Goal: Task Accomplishment & Management: Manage account settings

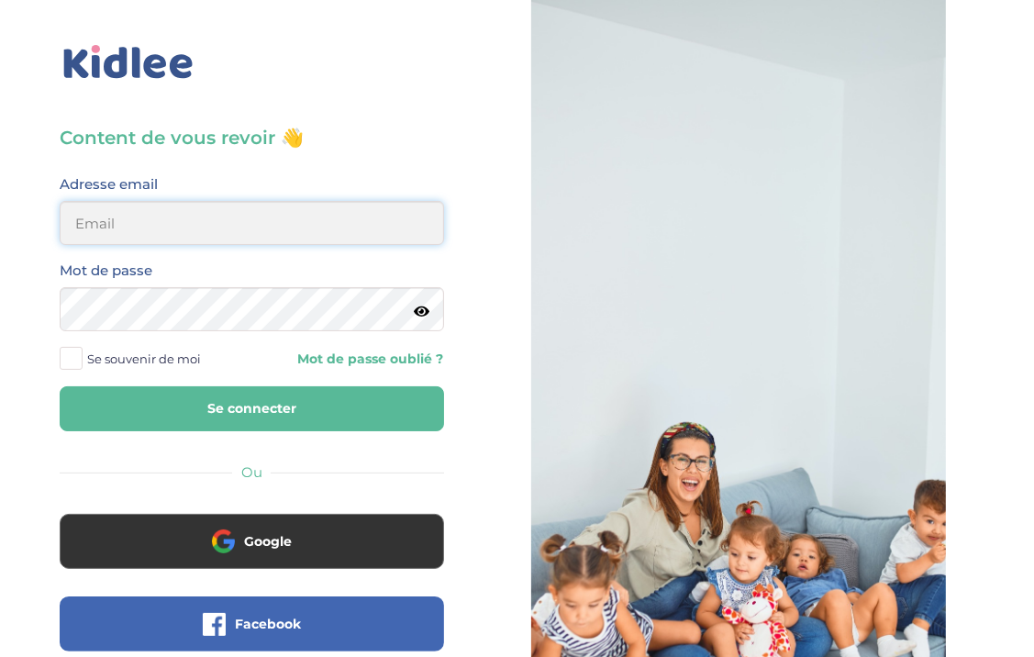
click at [293, 213] on input "email" at bounding box center [252, 223] width 384 height 44
type input "Sheireen@gmx.fr"
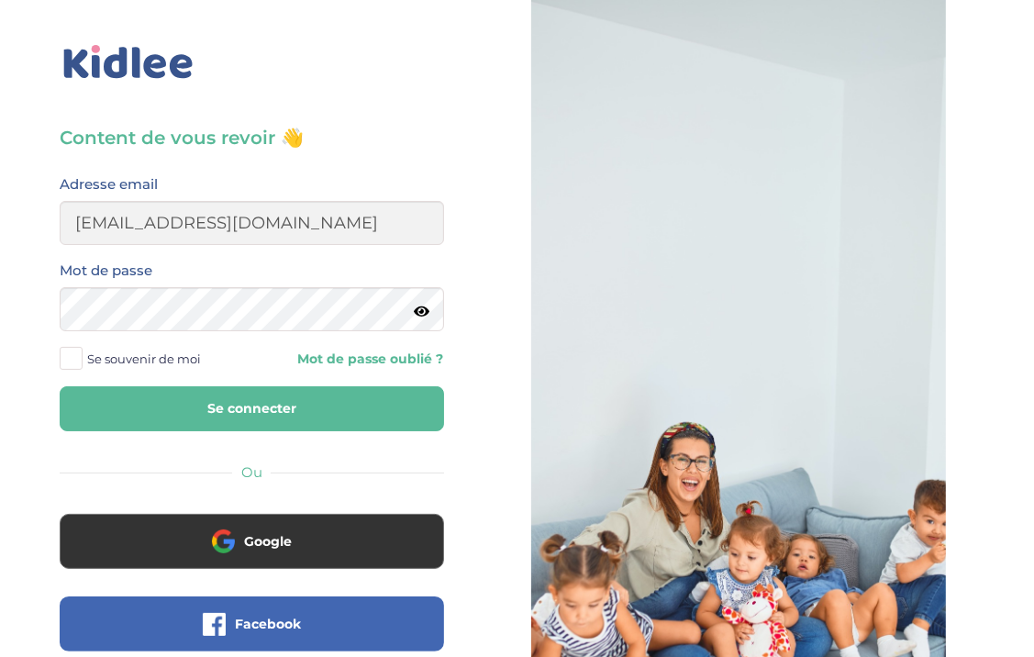
click at [307, 407] on button "Se connecter" at bounding box center [252, 408] width 384 height 45
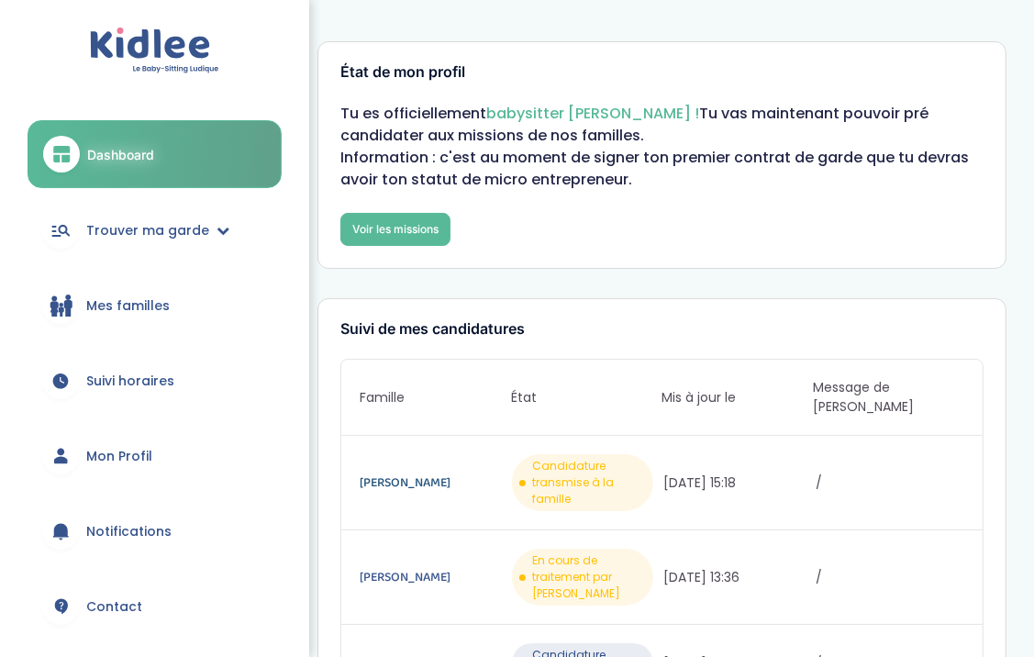
click at [404, 472] on link "BALMER Julia" at bounding box center [434, 482] width 149 height 20
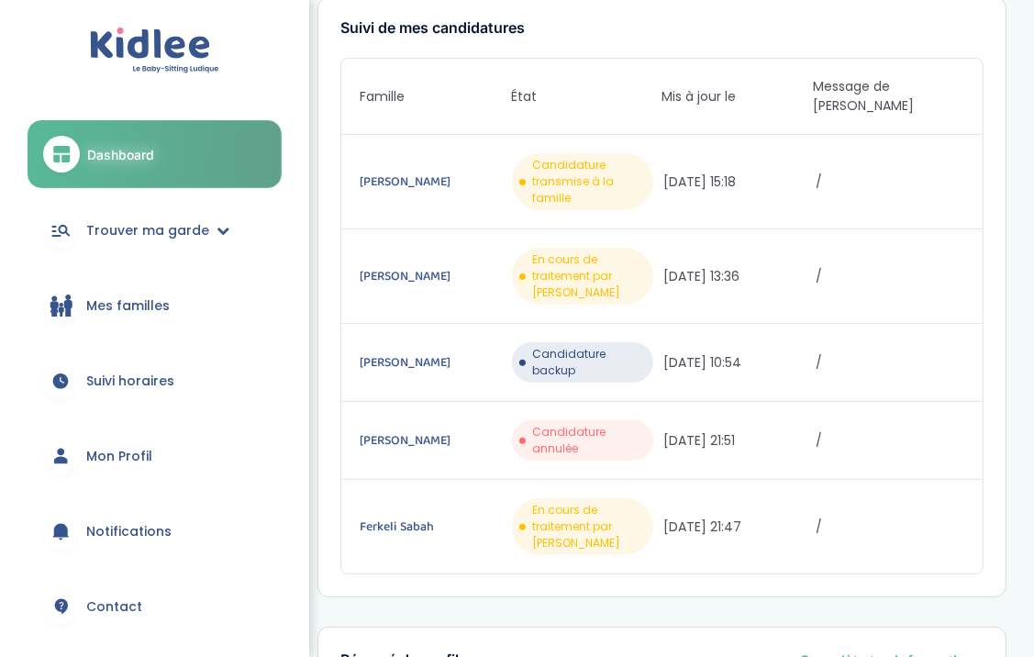
scroll to position [320, 0]
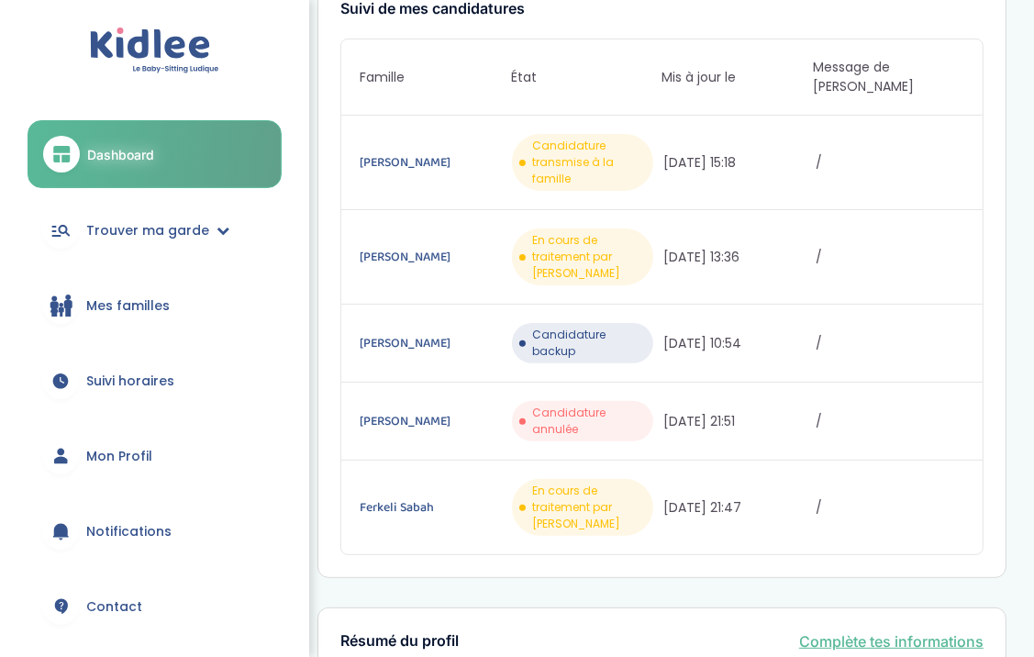
click at [581, 140] on span "Candidature transmise à la famille" at bounding box center [589, 163] width 114 height 50
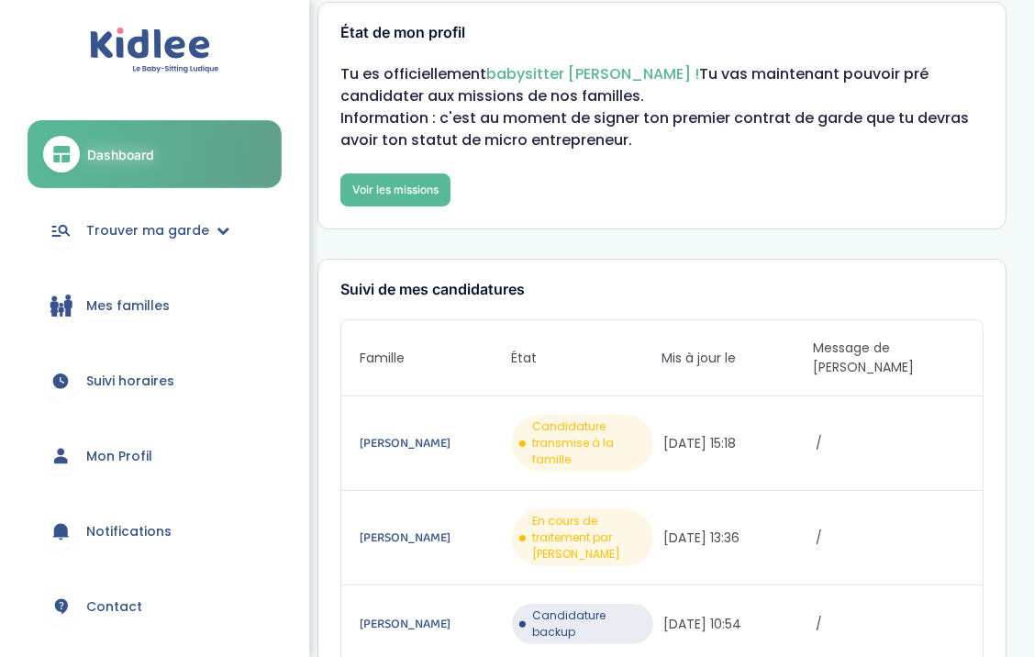
scroll to position [0, 0]
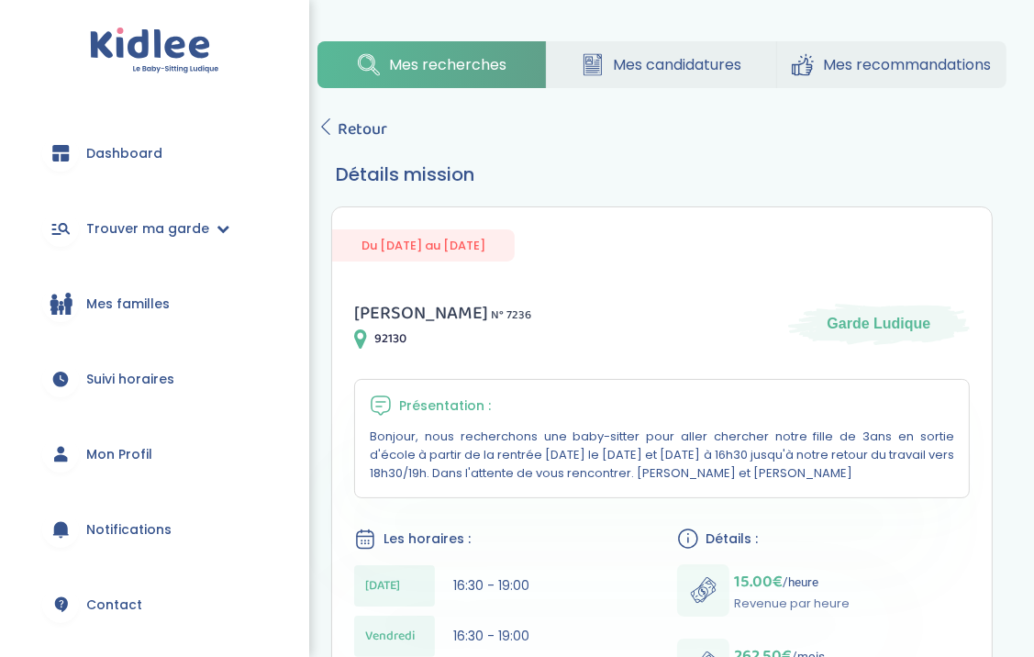
click at [360, 335] on icon at bounding box center [360, 338] width 13 height 22
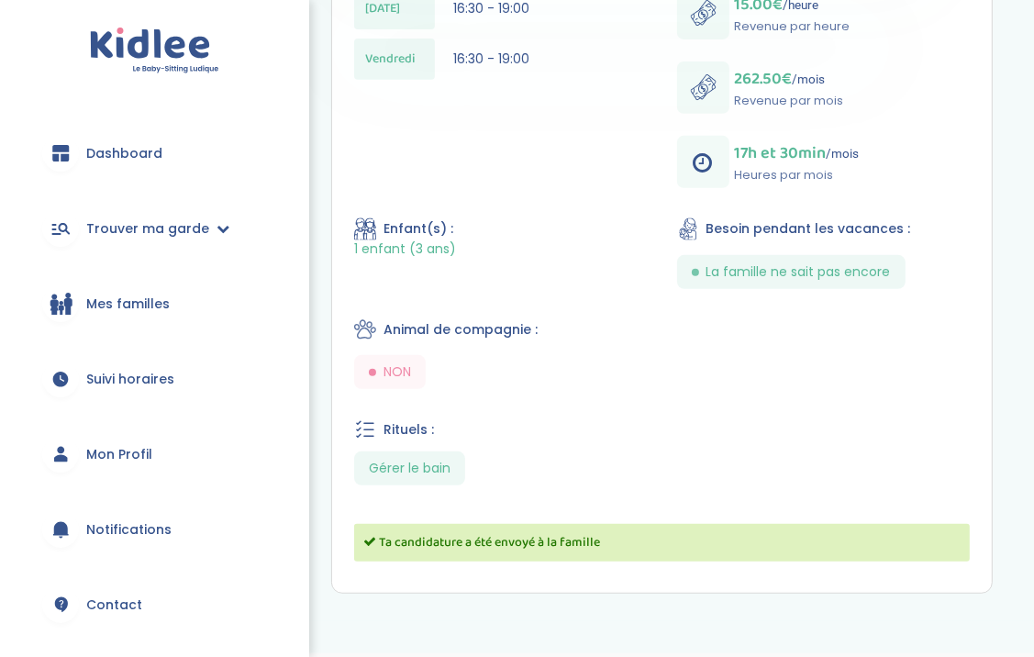
scroll to position [632, 0]
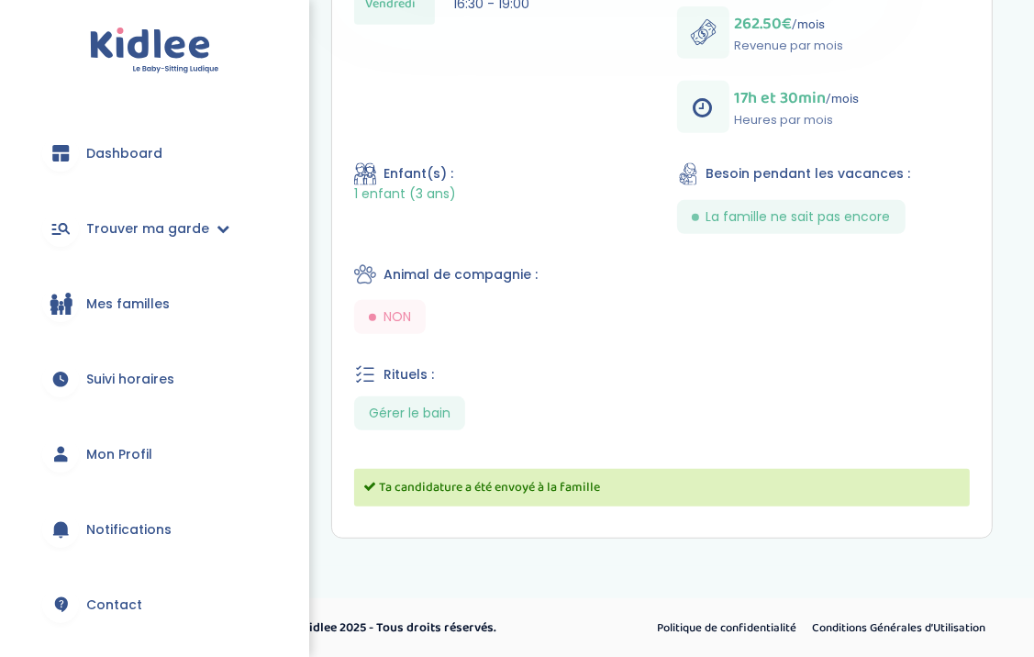
click at [474, 483] on span "Ta candidature a été envoyé à la famille" at bounding box center [489, 487] width 221 height 20
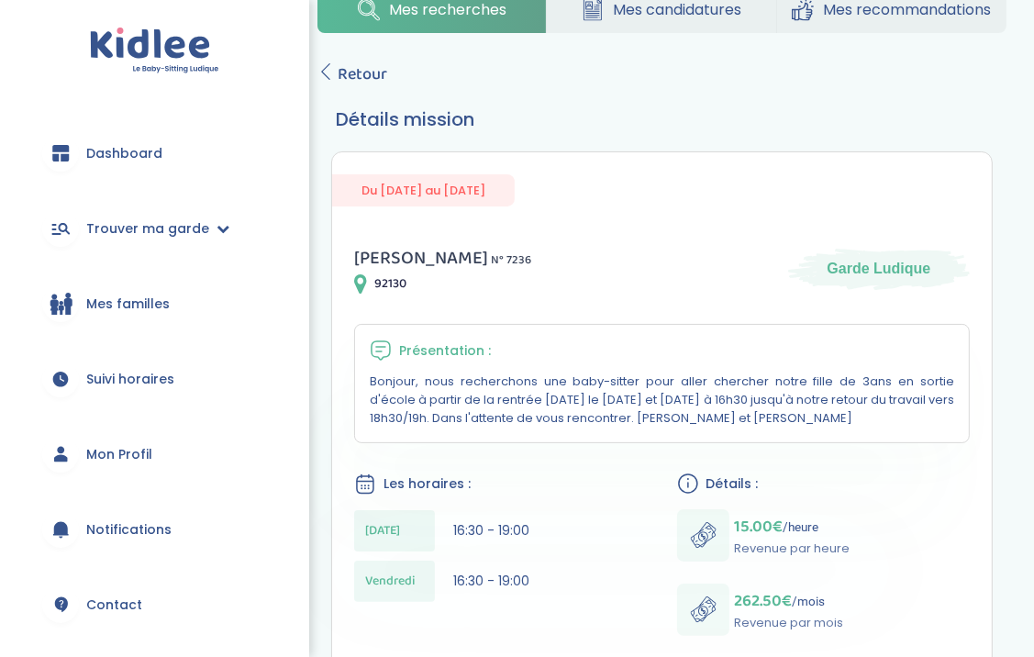
scroll to position [0, 0]
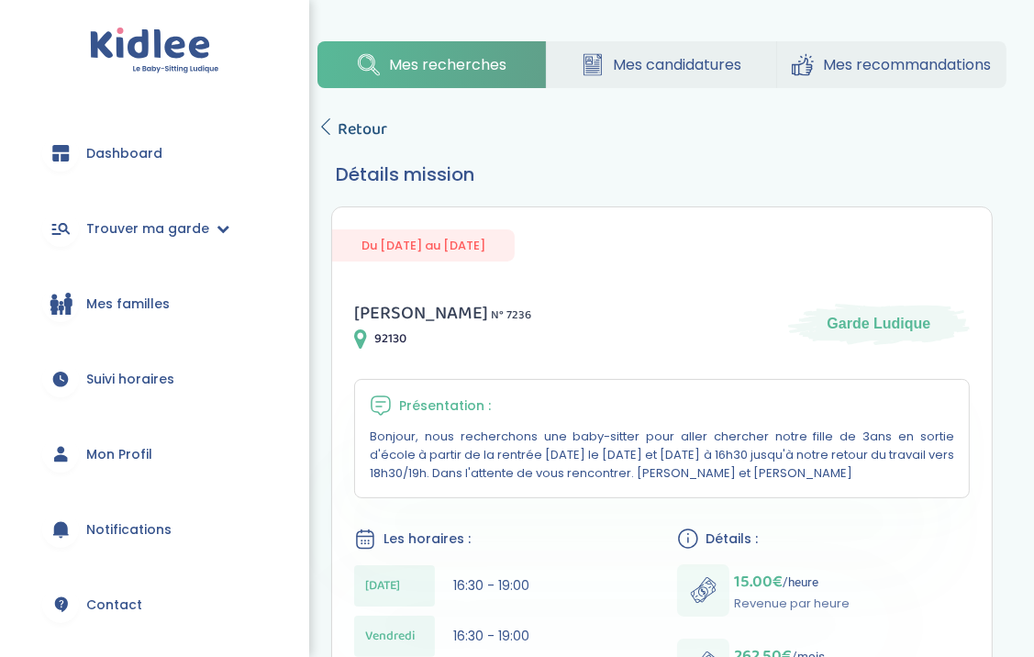
click at [321, 116] on link "Retour" at bounding box center [352, 129] width 70 height 26
